Goal: Download file/media

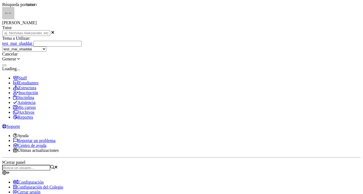
click at [146, 52] on div "Tema a Utilizar: test_mai_shaddai --------- Informacion de Tutor Contratos Cont…" at bounding box center [181, 44] width 358 height 16
select select "73"
click at [20, 61] on link at bounding box center [18, 58] width 3 height 5
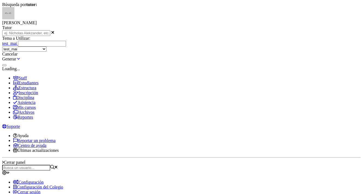
click at [261, 44] on div "Búsqueda por tutor: [PERSON_NAME] Tutor [PERSON_NAME] Tema a Utilizar: test_mai…" at bounding box center [181, 34] width 358 height 64
drag, startPoint x: 258, startPoint y: 44, endPoint x: 200, endPoint y: 44, distance: 57.3
click at [207, 44] on div "Búsqueda por tutor: [PERSON_NAME] Tutor [PERSON_NAME] Tema a Utilizar: test_mai…" at bounding box center [181, 34] width 358 height 64
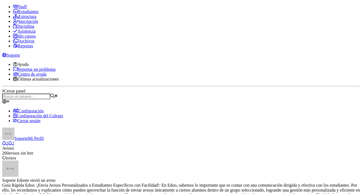
click at [2, 4] on span at bounding box center [2, 4] width 0 height 0
